Goal: Use online tool/utility: Utilize a website feature to perform a specific function

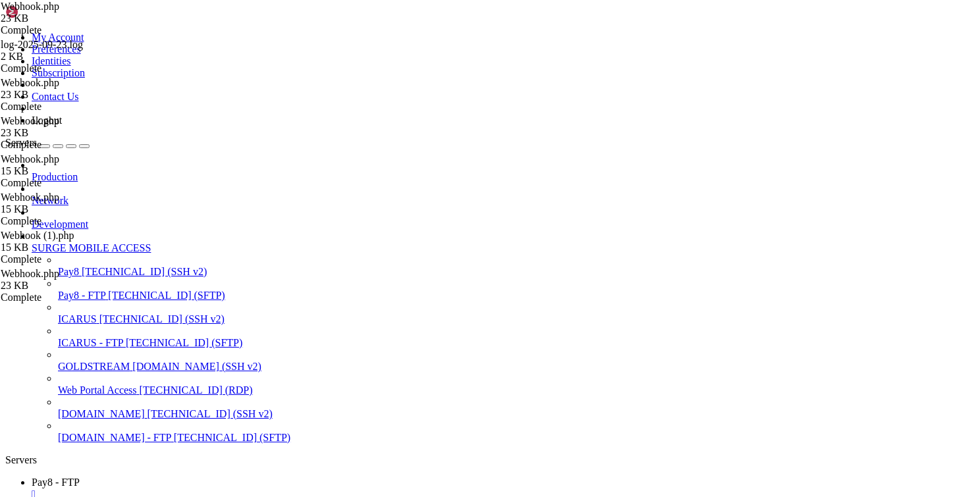
click at [246, 488] on div "" at bounding box center [503, 494] width 943 height 12
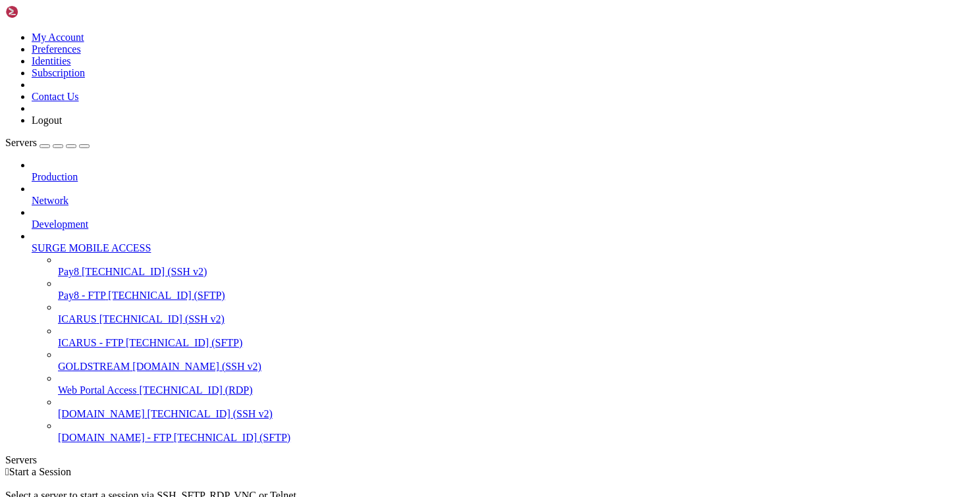
click at [82, 266] on span "[TECHNICAL_ID] (SSH v2)" at bounding box center [144, 271] width 125 height 11
click at [97, 313] on span "ICARUS" at bounding box center [77, 318] width 39 height 11
